Goal: Task Accomplishment & Management: Use online tool/utility

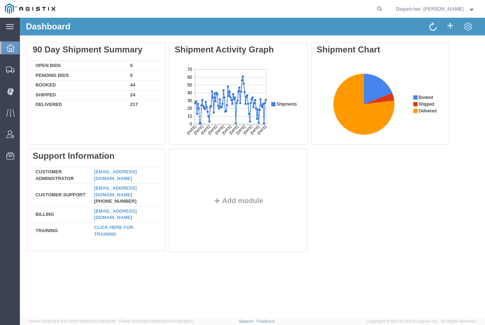
click at [13, 89] on icon at bounding box center [10, 91] width 7 height 7
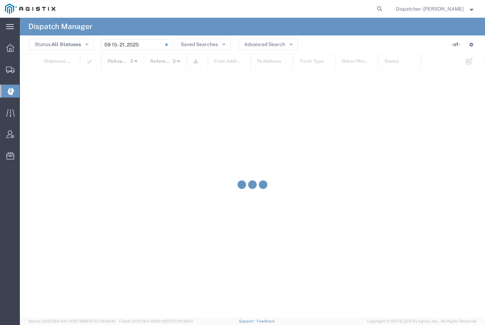
click at [142, 44] on input "[DATE] - [DATE]" at bounding box center [136, 44] width 71 height 11
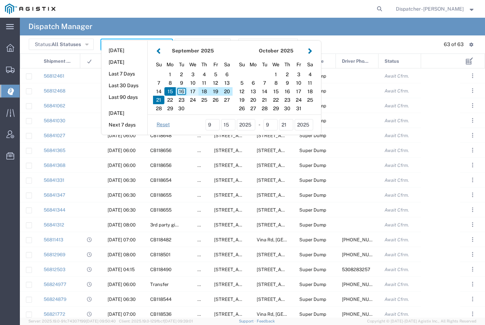
click at [195, 91] on div "17" at bounding box center [192, 91] width 11 height 9
click at [193, 90] on div "17" at bounding box center [192, 91] width 11 height 9
type input "09/17/2025"
type input "[DATE] - [DATE]"
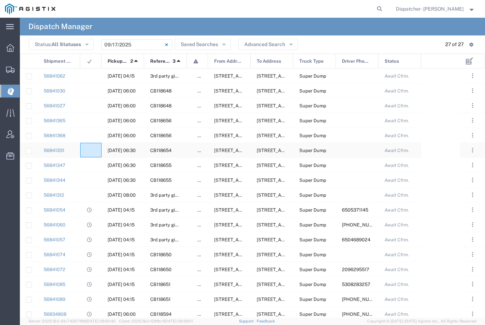
click at [90, 150] on agx-ag-table-icon-cell at bounding box center [88, 150] width 5 height 5
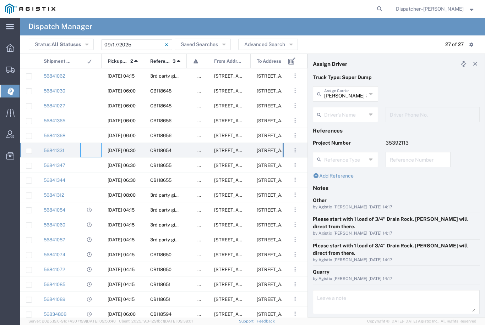
click at [352, 111] on input "text" at bounding box center [345, 114] width 42 height 12
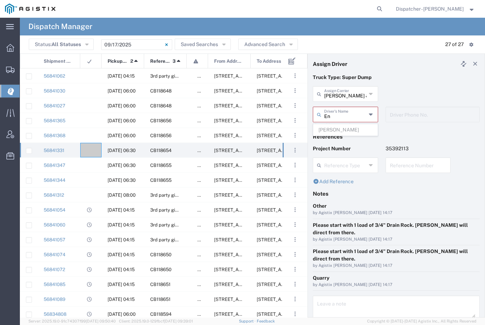
type input "E"
click at [339, 129] on span "[PERSON_NAME]" at bounding box center [345, 130] width 64 height 11
type input "[PERSON_NAME]"
type input "[PHONE_NUMBER]"
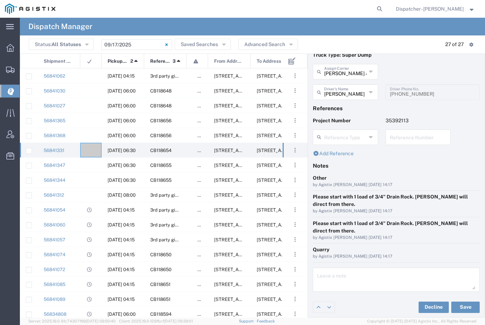
scroll to position [22, 0]
click at [465, 304] on button "Save" at bounding box center [465, 307] width 28 height 11
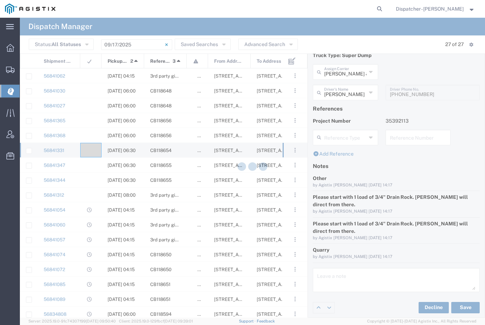
click at [468, 307] on button "Save" at bounding box center [465, 307] width 28 height 11
type input "[PERSON_NAME]"
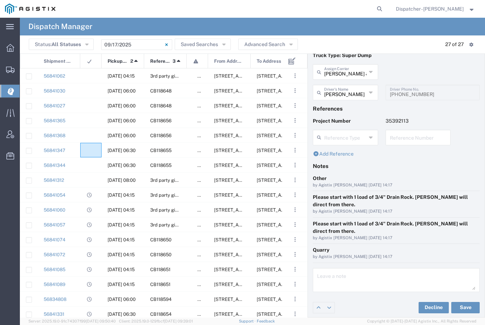
click at [90, 151] on agx-ag-table-icon-cell at bounding box center [88, 150] width 5 height 5
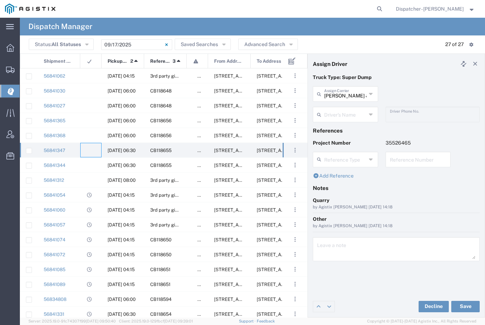
click at [345, 116] on input "text" at bounding box center [345, 114] width 42 height 12
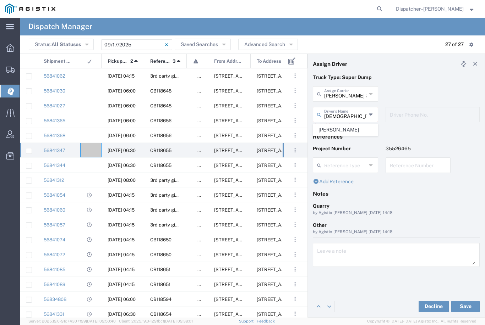
click at [344, 130] on span "[PERSON_NAME]" at bounding box center [345, 130] width 64 height 11
type input "[PERSON_NAME]"
type input "[PHONE_NUMBER]"
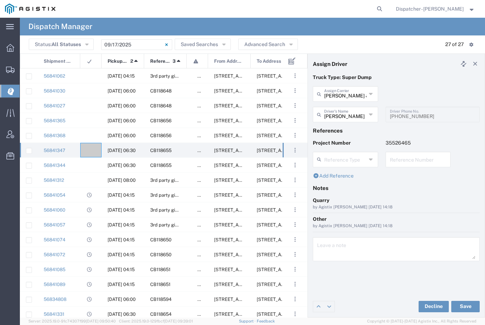
click at [465, 306] on button "Save" at bounding box center [465, 306] width 28 height 11
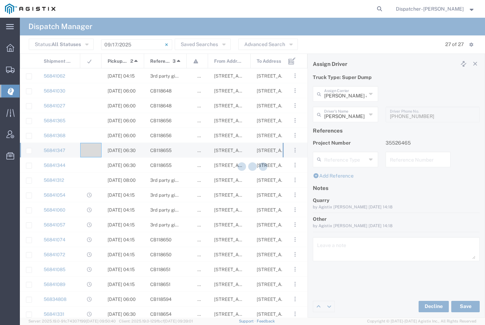
type input "[PERSON_NAME]"
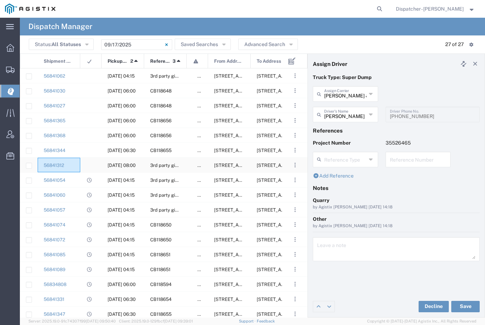
click at [54, 166] on link "56841312" at bounding box center [54, 165] width 21 height 5
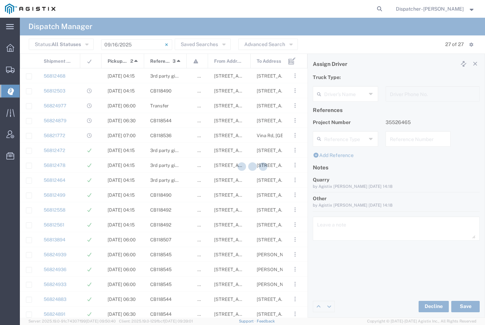
click at [138, 43] on input "[DATE] - [DATE]" at bounding box center [136, 44] width 71 height 11
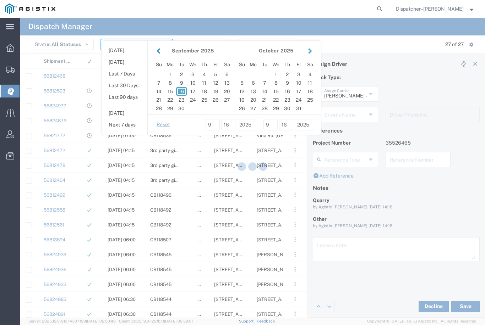
type input "[PERSON_NAME]"
type input "[PHONE_NUMBER]"
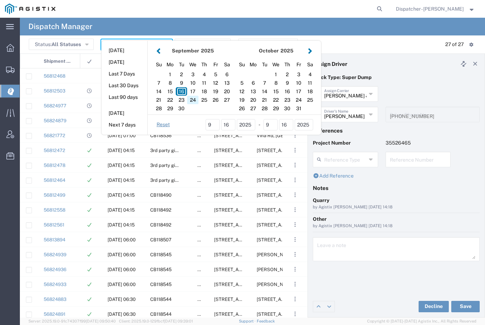
click at [191, 98] on div "24" at bounding box center [192, 100] width 11 height 9
click at [189, 91] on div "17" at bounding box center [192, 91] width 11 height 9
type input "09 17 - 24, 2025"
type input "[DATE] - [DATE]"
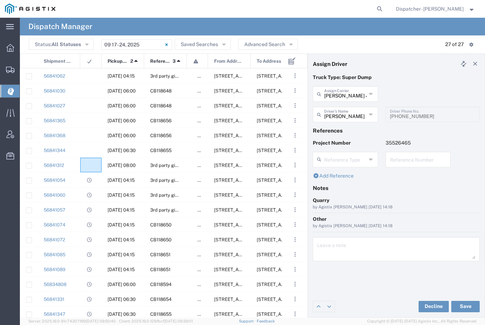
click at [90, 165] on agx-ag-table-icon-cell at bounding box center [88, 165] width 5 height 5
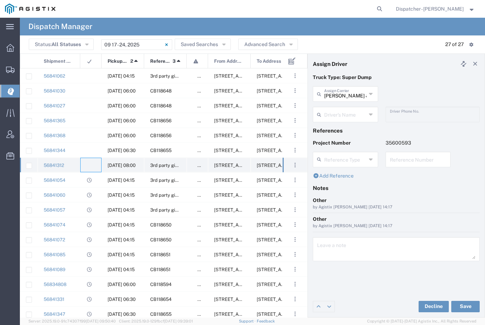
click at [90, 164] on agx-ag-table-icon-cell at bounding box center [88, 165] width 5 height 5
click at [346, 92] on input "[PERSON_NAME] & Sons Trucking, Inc" at bounding box center [345, 93] width 42 height 12
click at [345, 107] on span "[PERSON_NAME]" at bounding box center [345, 109] width 64 height 11
type input "[PERSON_NAME]"
click at [341, 115] on input "text" at bounding box center [346, 114] width 45 height 12
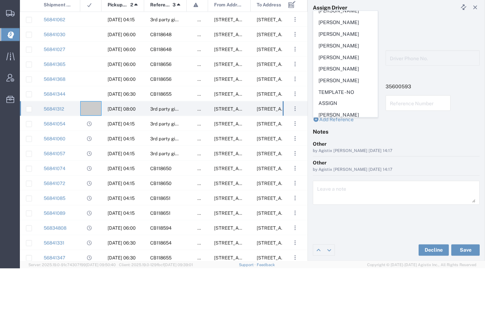
scroll to position [40, 0]
click at [337, 132] on span "[PERSON_NAME]" at bounding box center [345, 137] width 64 height 11
type input "[PERSON_NAME]"
type input "[PHONE_NUMBER]"
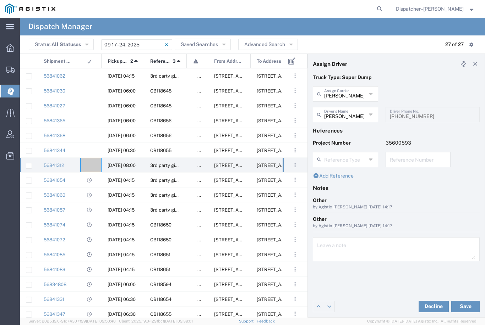
click at [468, 304] on button "Save" at bounding box center [465, 306] width 28 height 11
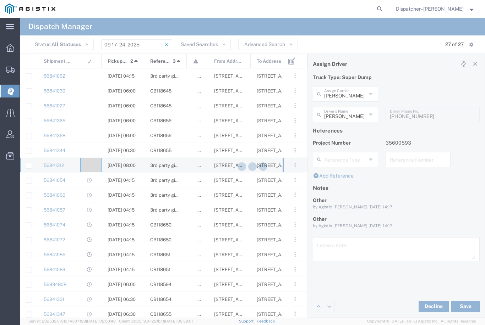
type input "[PERSON_NAME]"
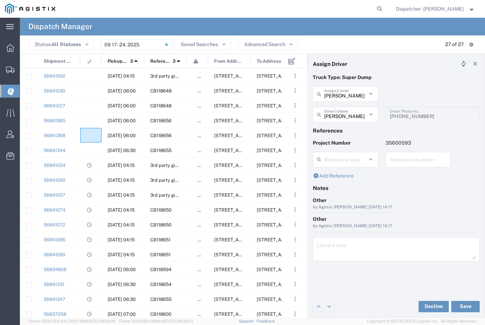
click at [90, 134] on agx-ag-table-icon-cell at bounding box center [88, 135] width 5 height 5
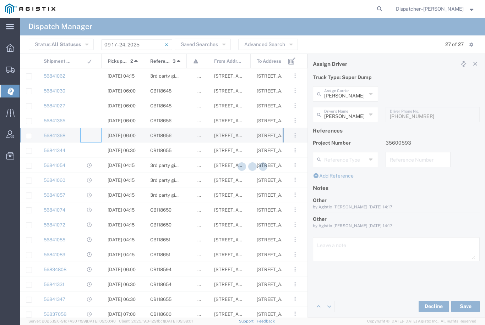
type input "[PERSON_NAME] & Sons Trucking, Inc"
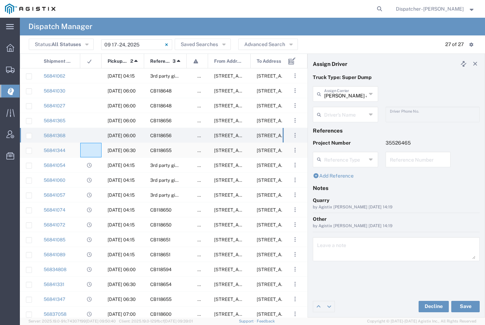
click at [86, 152] on agx-ag-table-icon-cell at bounding box center [88, 150] width 5 height 5
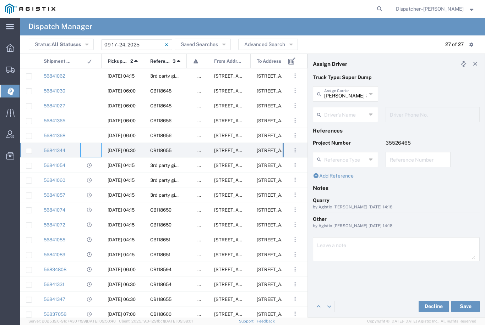
click at [350, 94] on input "[PERSON_NAME] & Sons Trucking, Inc" at bounding box center [345, 93] width 42 height 12
click at [344, 106] on span "[PERSON_NAME] Trucking LLC" at bounding box center [345, 115] width 64 height 22
type input "[PERSON_NAME] Trucking LLC"
click at [342, 116] on input "text" at bounding box center [345, 114] width 42 height 12
click at [338, 128] on span "[PERSON_NAME]" at bounding box center [345, 130] width 64 height 11
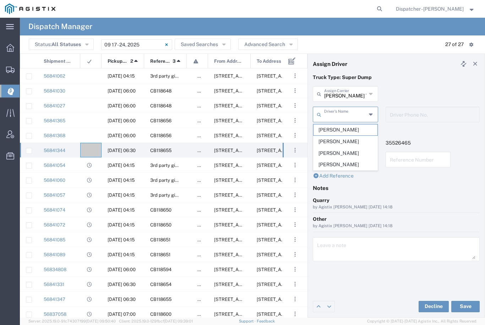
type input "[PERSON_NAME]"
type input "5308707576"
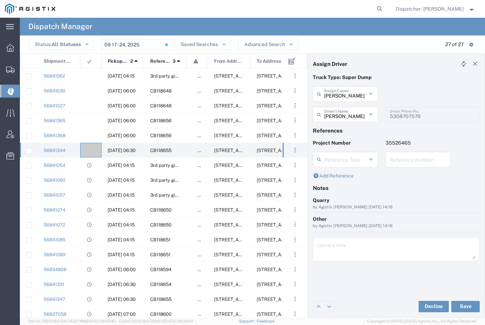
click at [466, 305] on button "Save" at bounding box center [465, 306] width 28 height 11
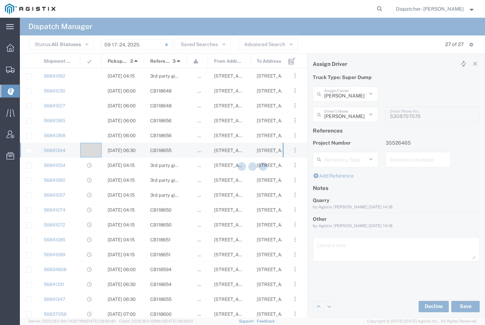
type input "[PERSON_NAME]"
type input "[PERSON_NAME] Trucking LLC"
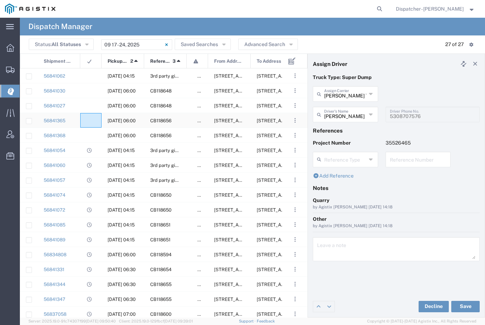
click at [89, 121] on agx-ag-table-icon-cell at bounding box center [88, 120] width 5 height 5
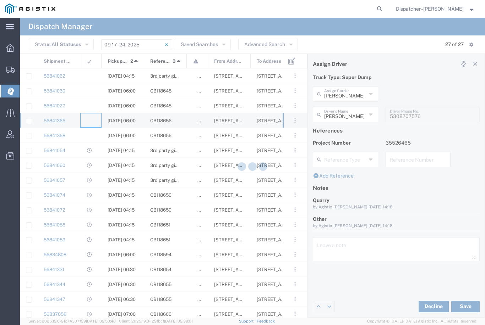
type input "[PERSON_NAME] & Sons Trucking, Inc"
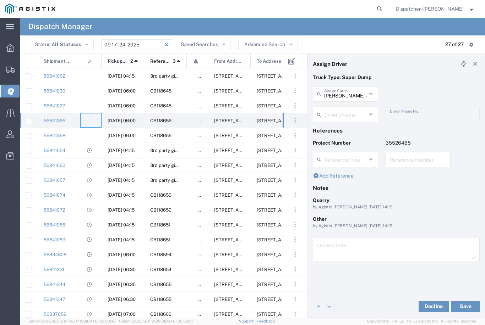
click at [342, 118] on input "text" at bounding box center [345, 114] width 42 height 12
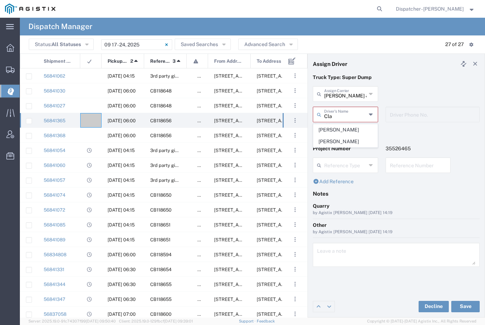
click at [347, 132] on span "[PERSON_NAME]" at bounding box center [345, 130] width 64 height 11
type input "[PERSON_NAME]"
type input "9258126210"
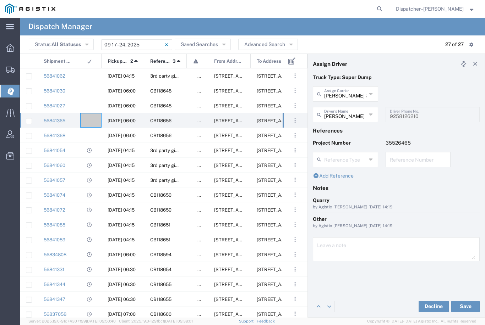
click at [465, 308] on button "Save" at bounding box center [465, 306] width 28 height 11
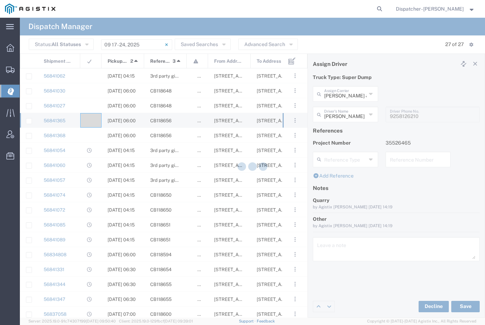
type input "[PERSON_NAME]"
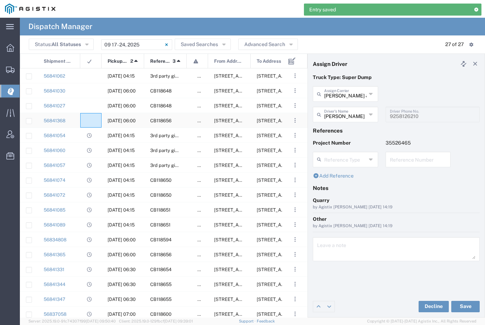
click at [90, 118] on agx-ag-table-icon-cell at bounding box center [88, 120] width 5 height 5
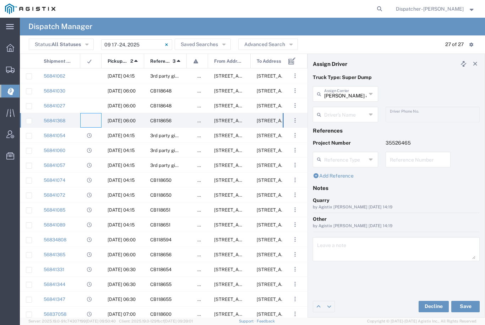
click at [346, 111] on input "text" at bounding box center [345, 114] width 42 height 12
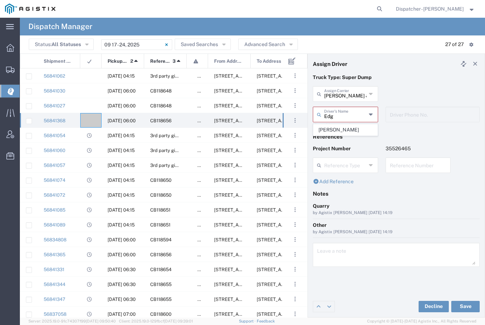
click at [354, 129] on span "[PERSON_NAME]" at bounding box center [345, 130] width 64 height 11
type input "[PERSON_NAME]"
type input "[PHONE_NUMBER]"
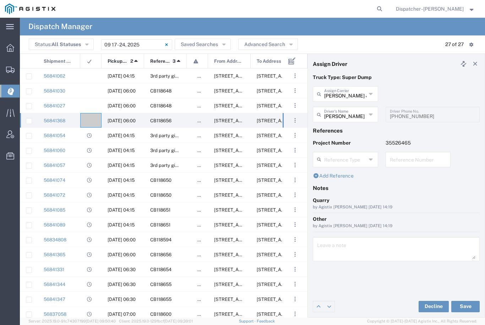
click at [468, 306] on button "Save" at bounding box center [465, 306] width 28 height 11
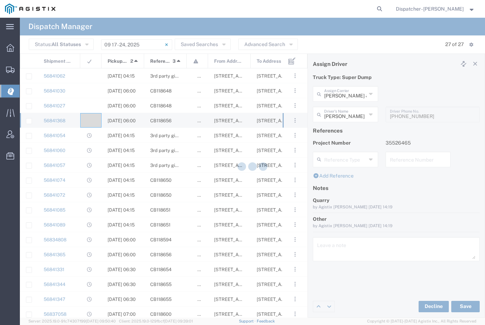
type input "[PERSON_NAME]"
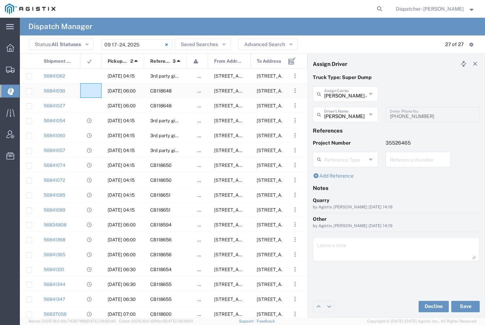
click at [90, 89] on agx-ag-table-icon-cell at bounding box center [88, 90] width 5 height 5
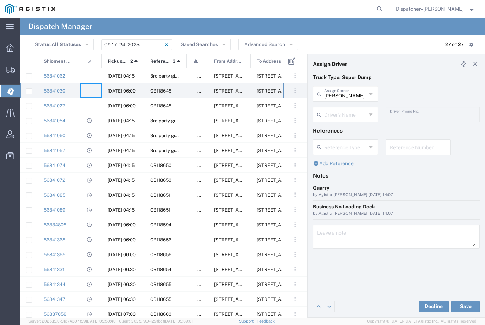
click at [344, 95] on input "[PERSON_NAME] & Sons Trucking, Inc" at bounding box center [345, 93] width 42 height 12
click at [352, 105] on span "[PERSON_NAME]" at bounding box center [345, 109] width 64 height 11
type input "[PERSON_NAME]"
click at [343, 114] on input "text" at bounding box center [345, 114] width 42 height 12
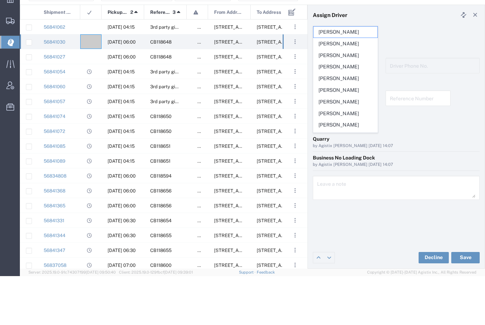
click at [339, 134] on span "[PERSON_NAME]" at bounding box center [345, 139] width 64 height 11
type input "[PERSON_NAME]"
type input "9164175343"
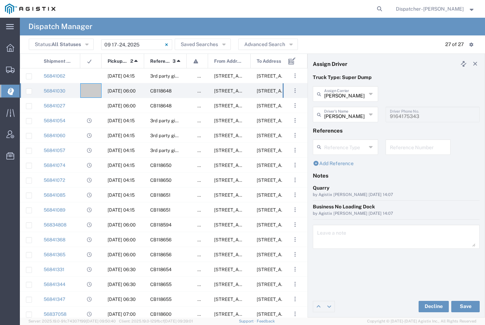
click at [464, 308] on button "Save" at bounding box center [465, 306] width 28 height 11
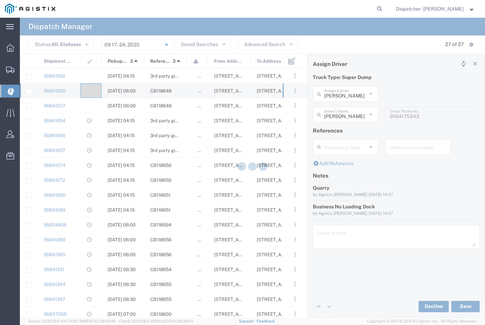
type input "[PERSON_NAME]"
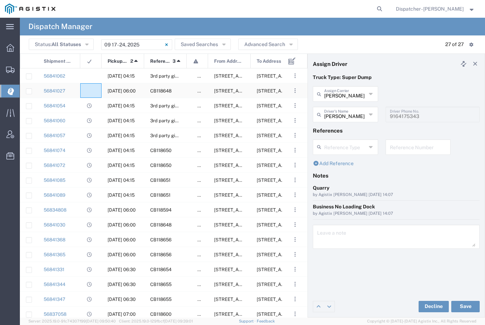
click at [90, 88] on agx-ag-table-icon-cell at bounding box center [88, 90] width 5 height 5
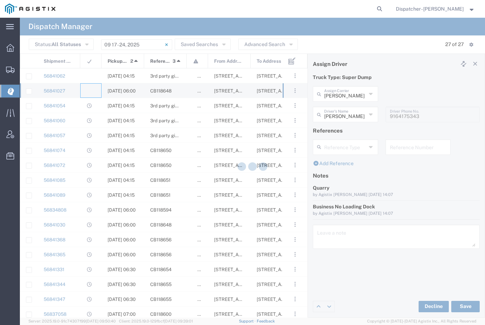
type input "[PERSON_NAME] & Sons Trucking, Inc"
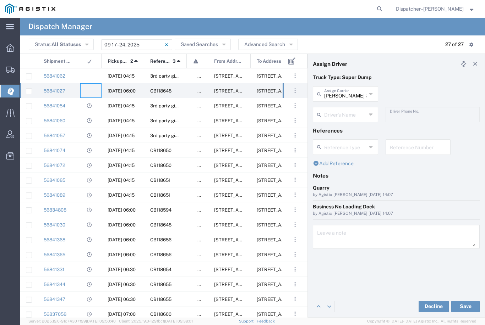
click at [342, 95] on input "[PERSON_NAME] & Sons Trucking, Inc" at bounding box center [345, 93] width 42 height 12
click at [351, 110] on span "[PERSON_NAME]" at bounding box center [345, 109] width 64 height 11
type input "[PERSON_NAME]"
click at [347, 117] on agx-dropdown-input "Driver's Name [PERSON_NAME] [PERSON_NAME] [PERSON_NAME] [PERSON_NAME] [PERSON_N…" at bounding box center [345, 115] width 65 height 16
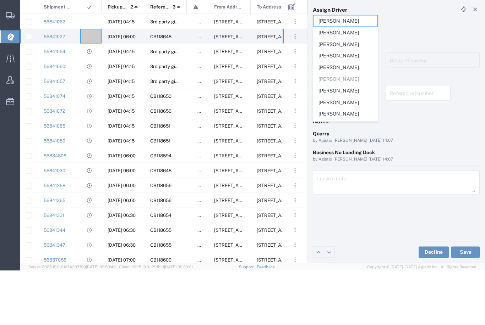
click at [345, 93] on span "[PERSON_NAME]" at bounding box center [345, 98] width 64 height 11
type input "[PERSON_NAME]"
type input "[PHONE_NUMBER]"
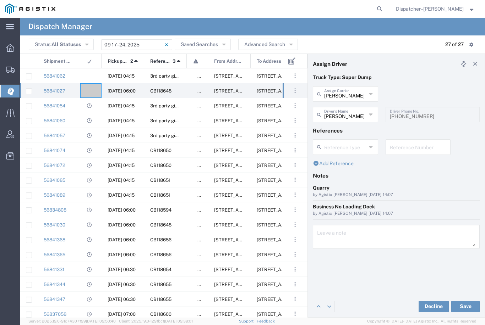
click at [465, 309] on button "Save" at bounding box center [465, 306] width 28 height 11
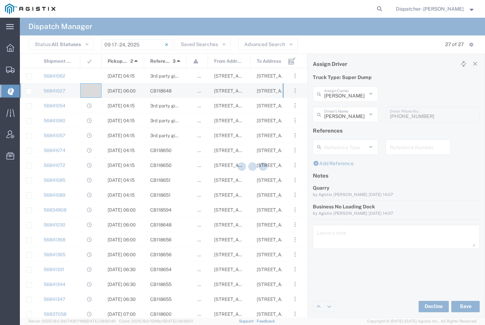
type input "[PERSON_NAME]"
